Goal: Check status: Check status

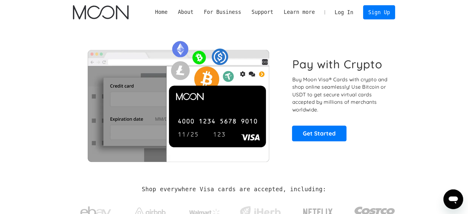
click at [347, 12] on link "Log In" at bounding box center [344, 13] width 29 height 14
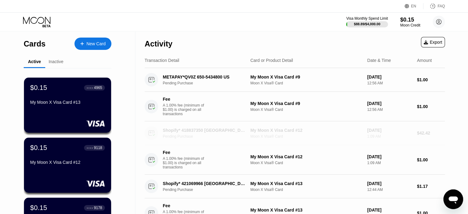
click at [235, 138] on div "Pending Purchase" at bounding box center [208, 136] width 91 height 4
